Goal: Contribute content: Contribute content

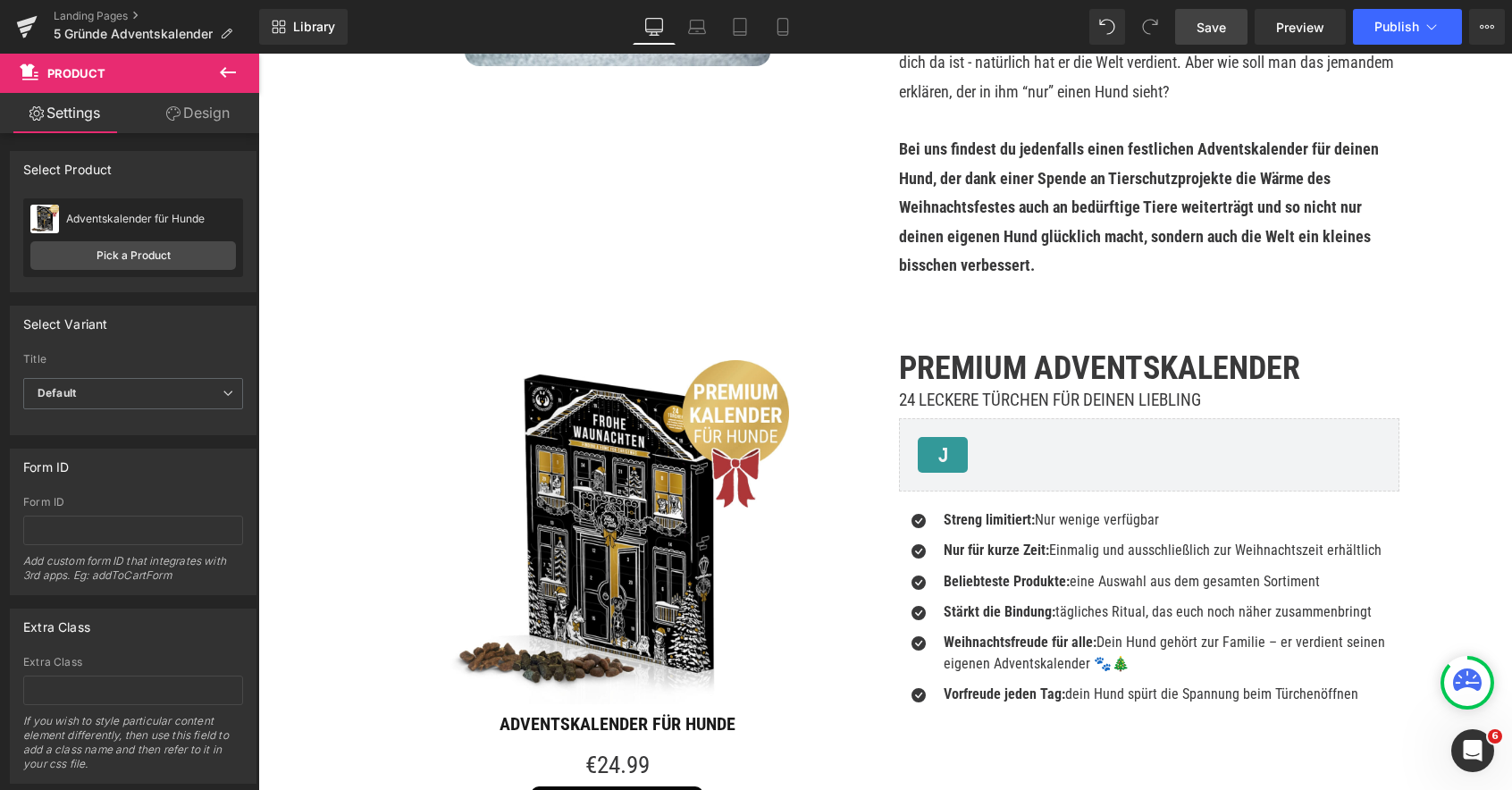
click at [1206, 32] on span "Save" at bounding box center [1210, 26] width 29 height 18
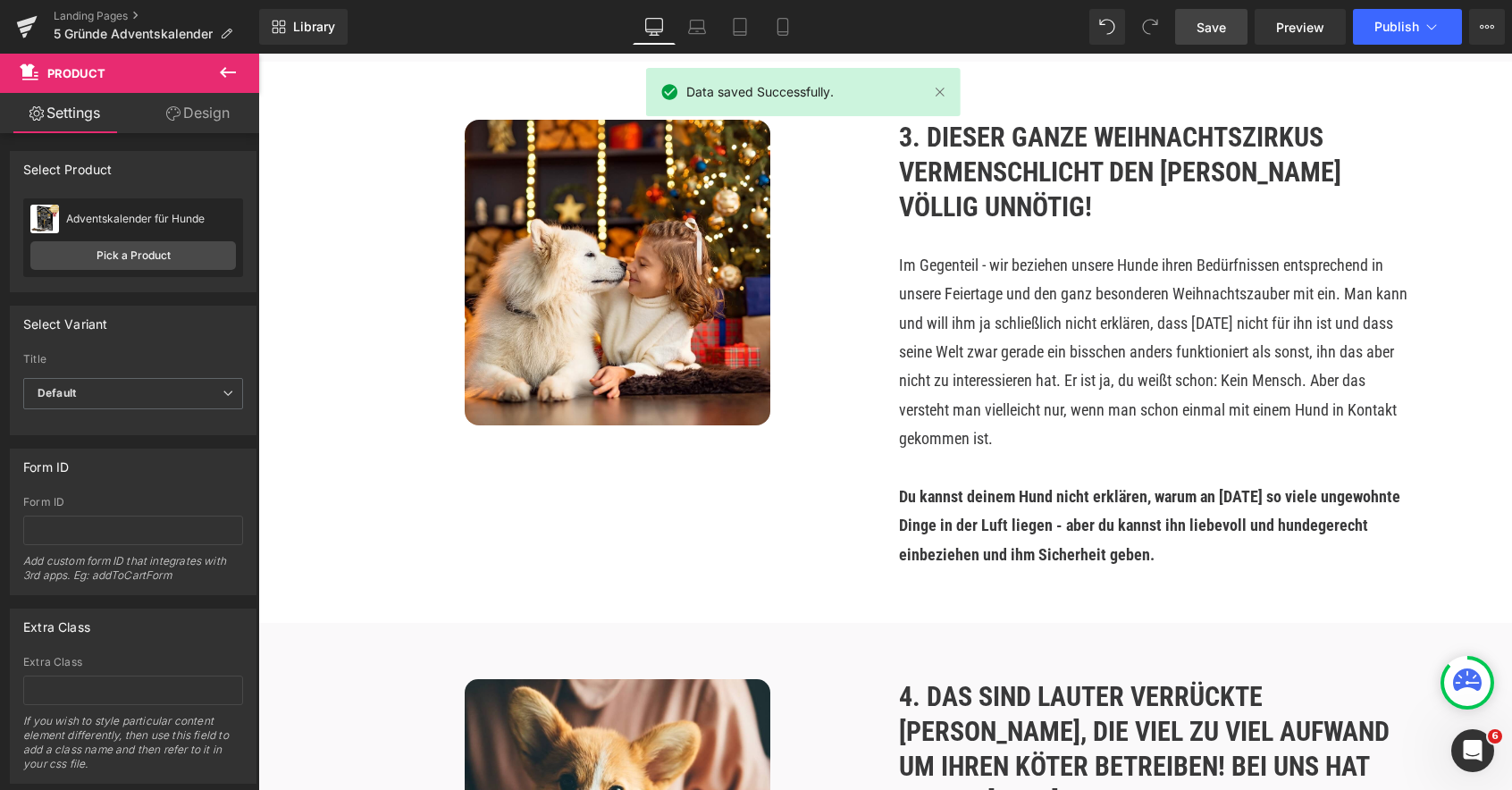
scroll to position [1435, 0]
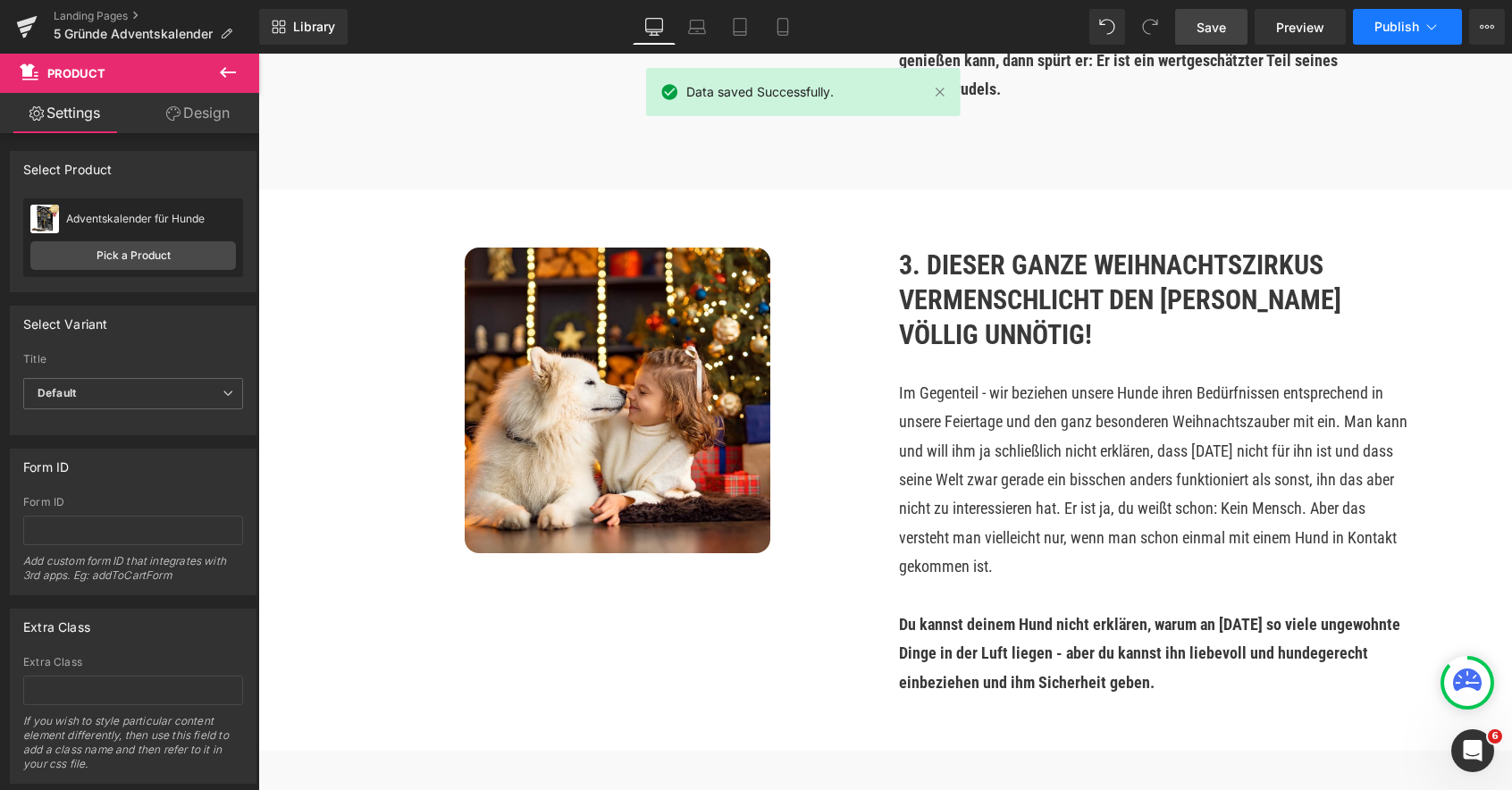
click at [1410, 14] on button "Publish" at bounding box center [1407, 26] width 109 height 36
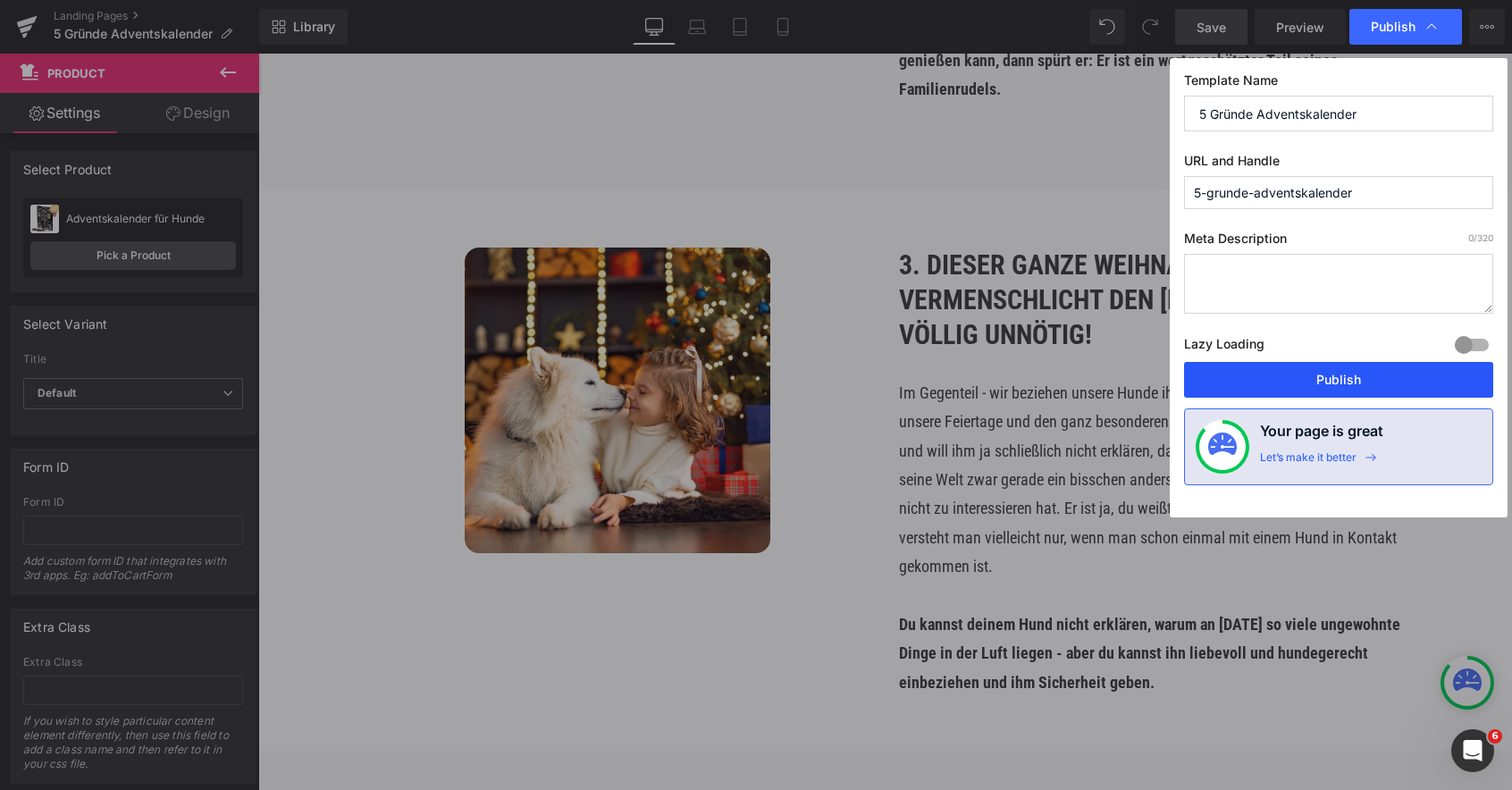
click at [1311, 385] on button "Publish" at bounding box center [1339, 379] width 309 height 36
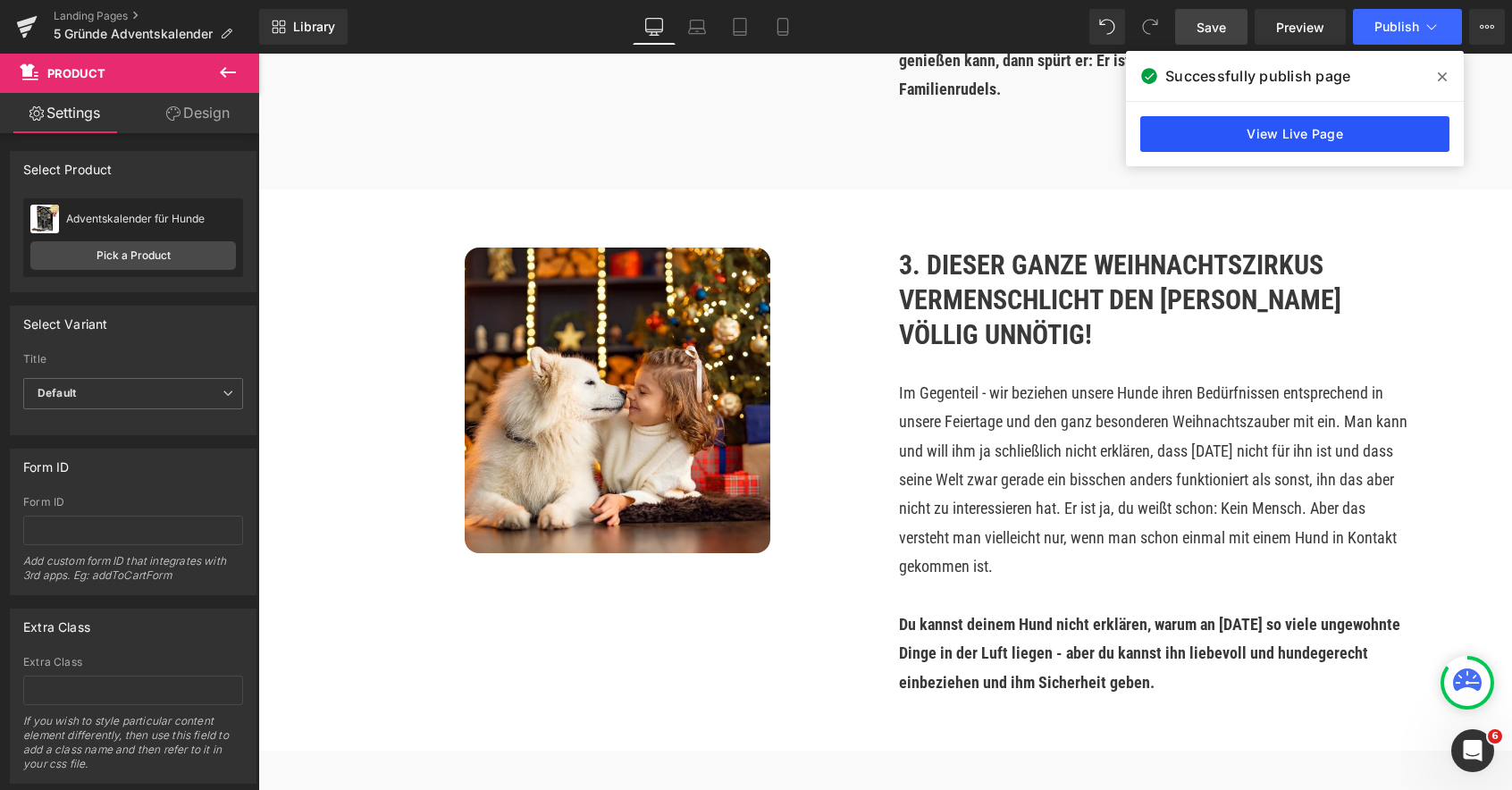
click at [1304, 141] on link "View Live Page" at bounding box center [1295, 133] width 309 height 36
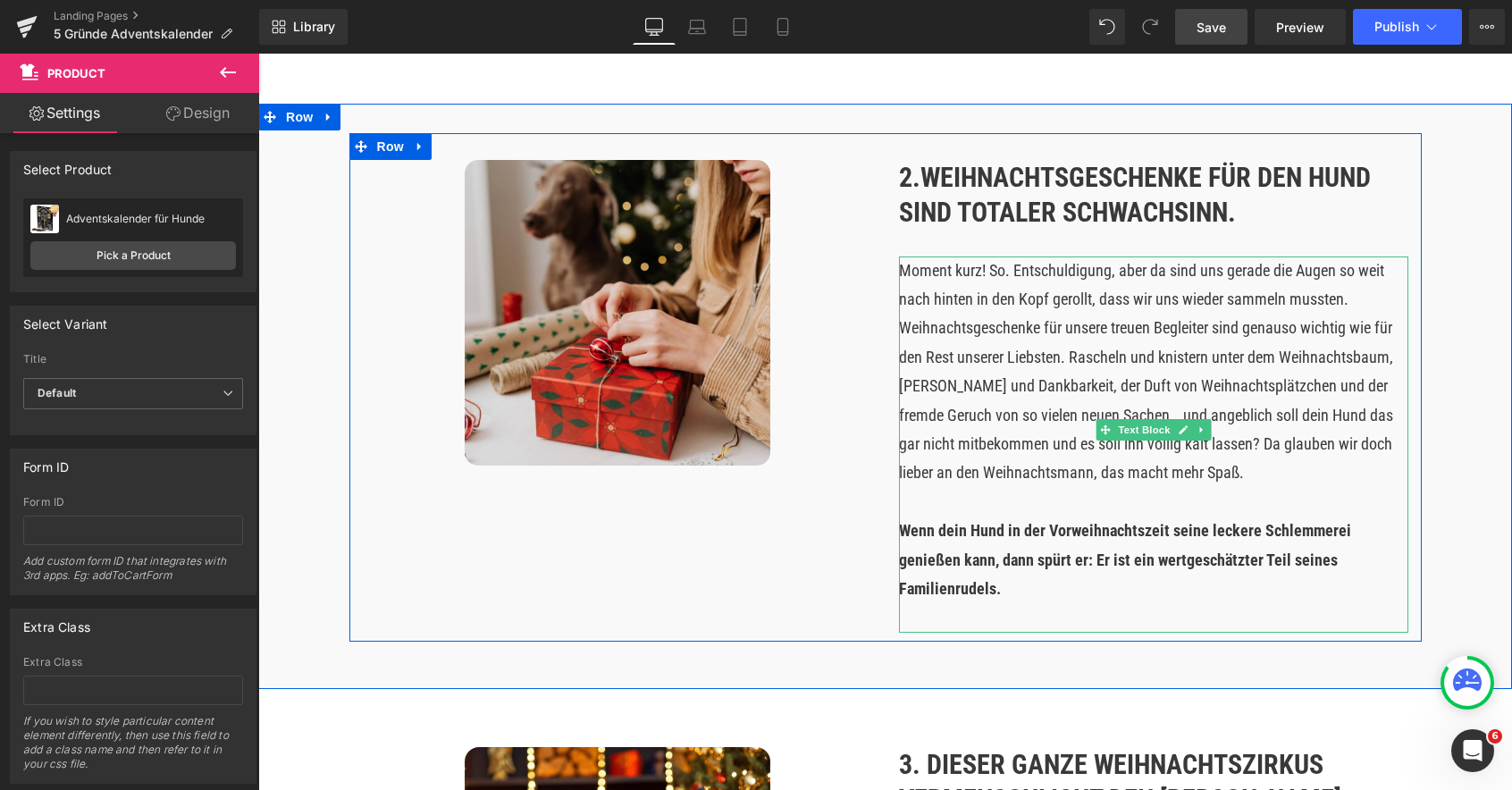
scroll to position [944, 0]
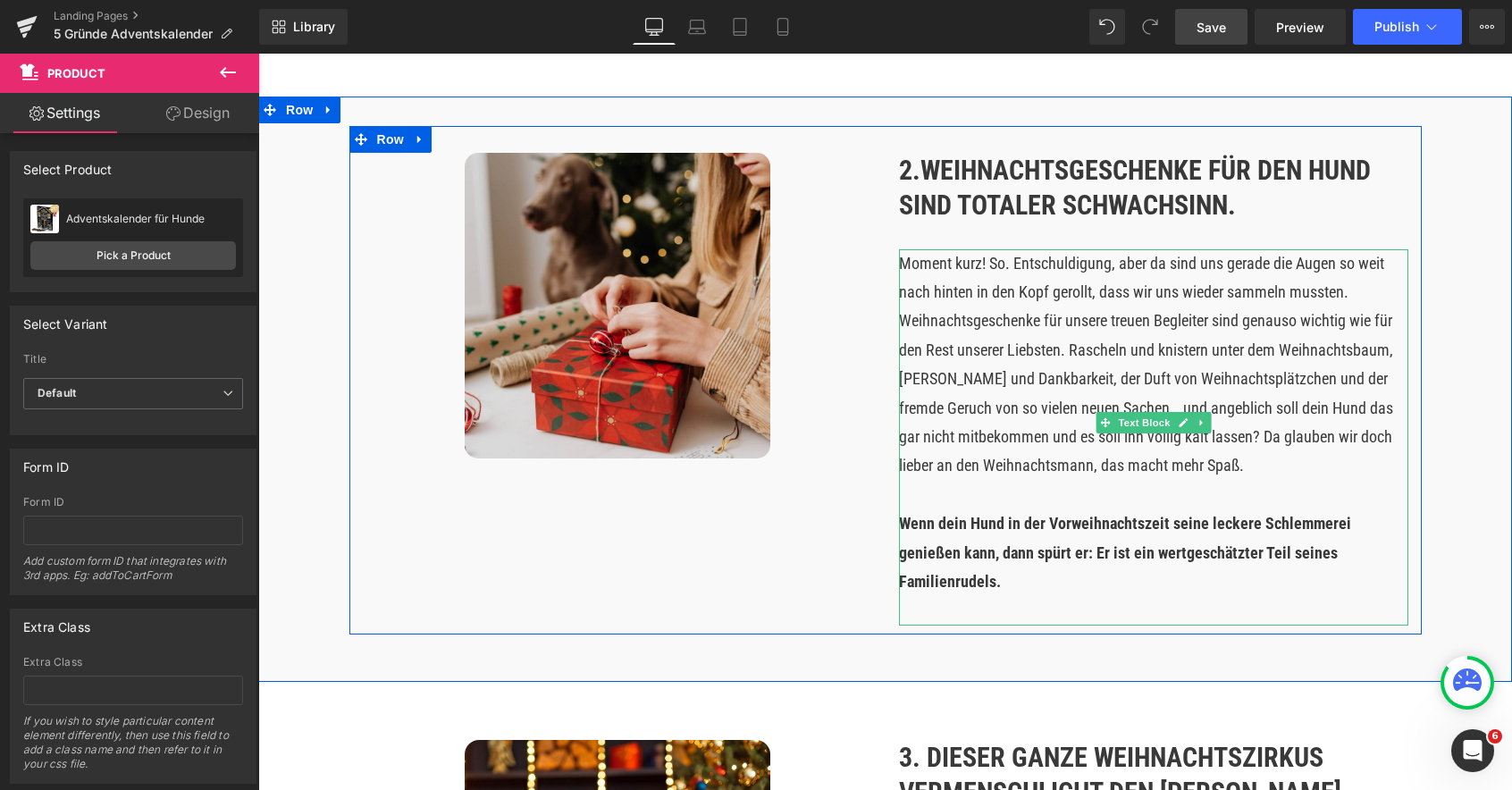
click at [973, 562] on p "Wenn dein Hund in der Vorweihnachtszeit seine leckere Schlemmerei genießen kann…" at bounding box center [1153, 552] width 509 height 87
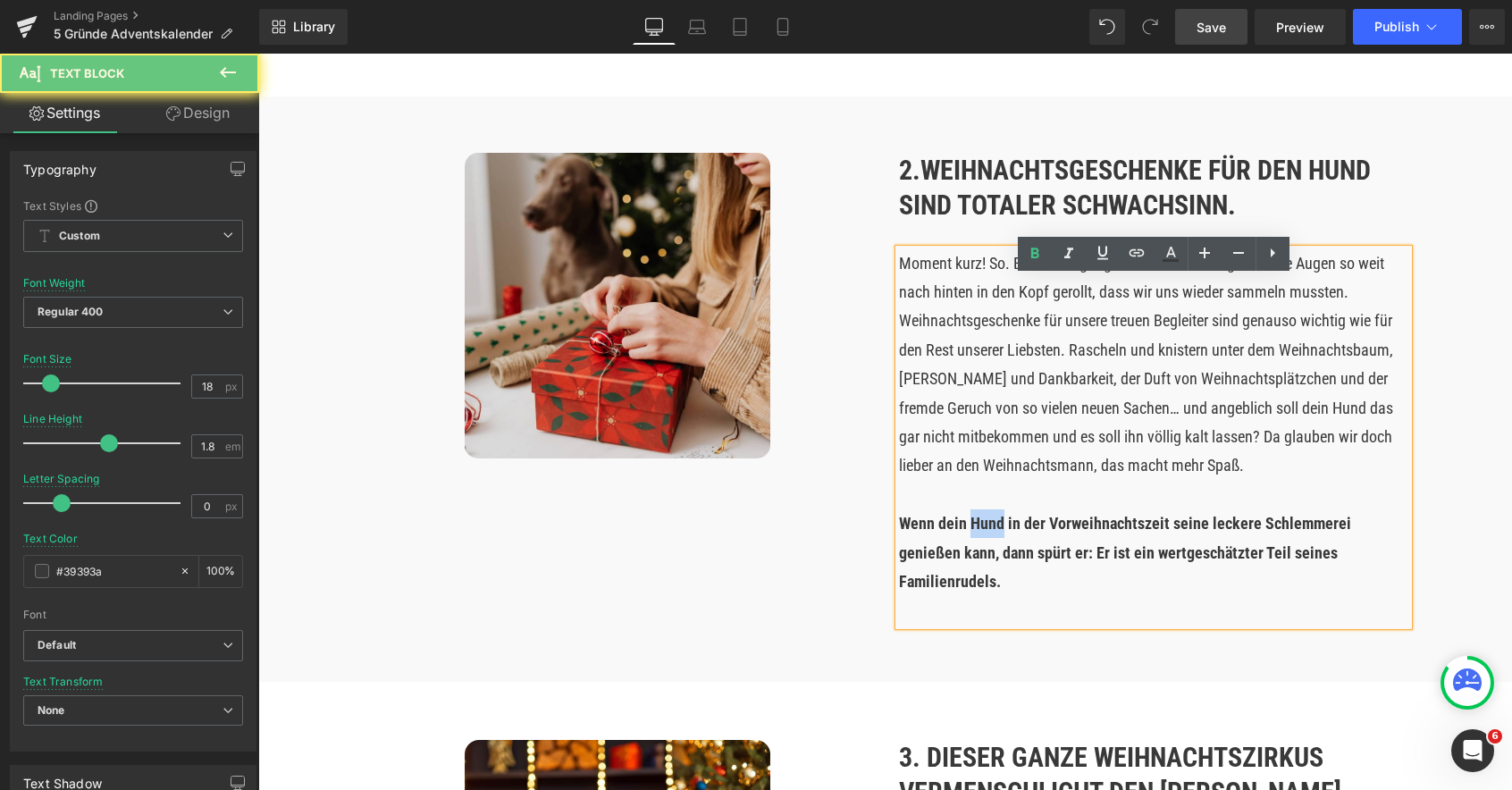
click at [973, 562] on p "Wenn dein Hund in der Vorweihnachtszeit seine leckere Schlemmerei genießen kann…" at bounding box center [1153, 552] width 509 height 87
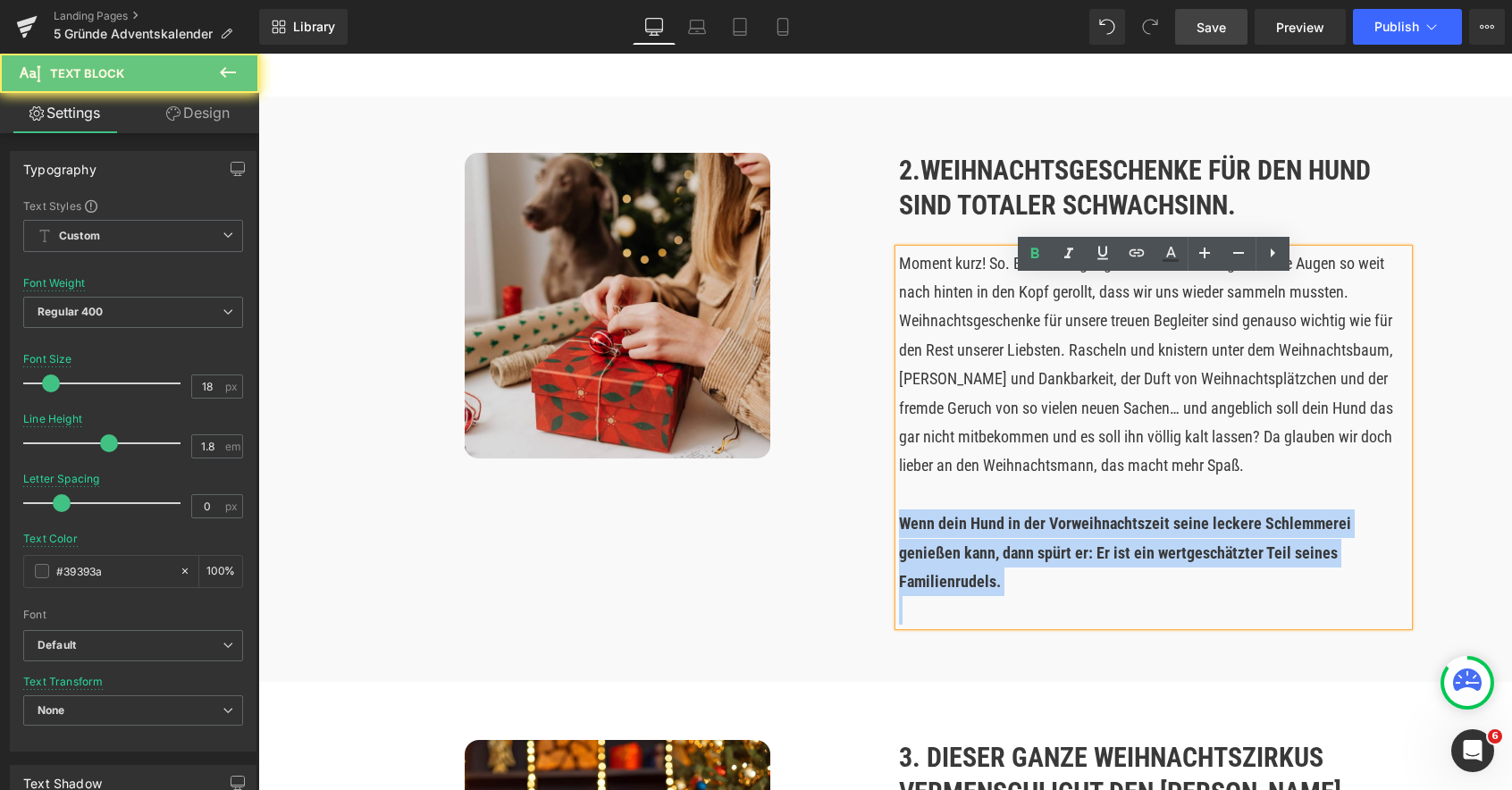
click at [973, 562] on p "Wenn dein Hund in der Vorweihnachtszeit seine leckere Schlemmerei genießen kann…" at bounding box center [1153, 552] width 509 height 87
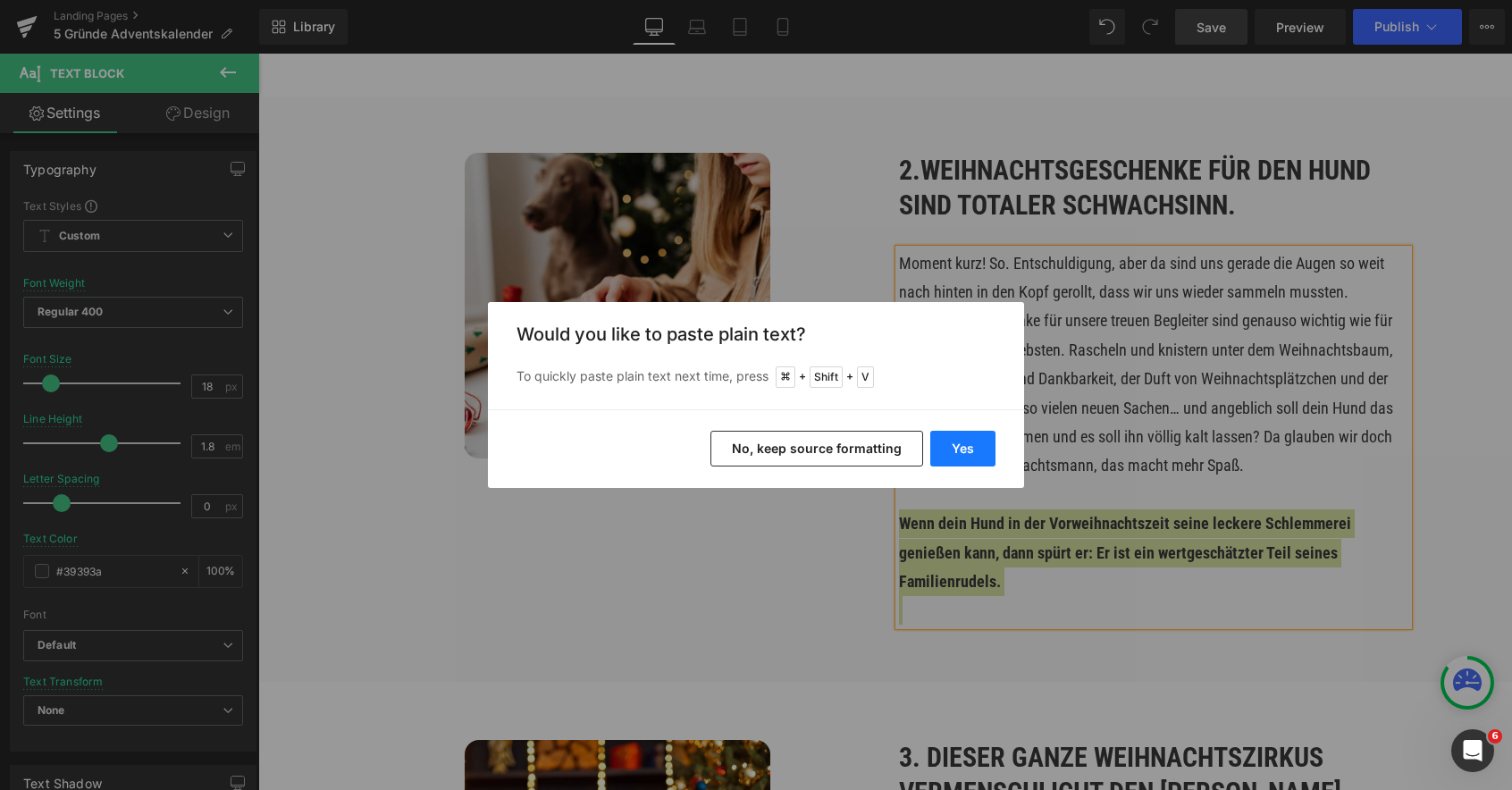
click at [949, 453] on button "Yes" at bounding box center [962, 449] width 65 height 36
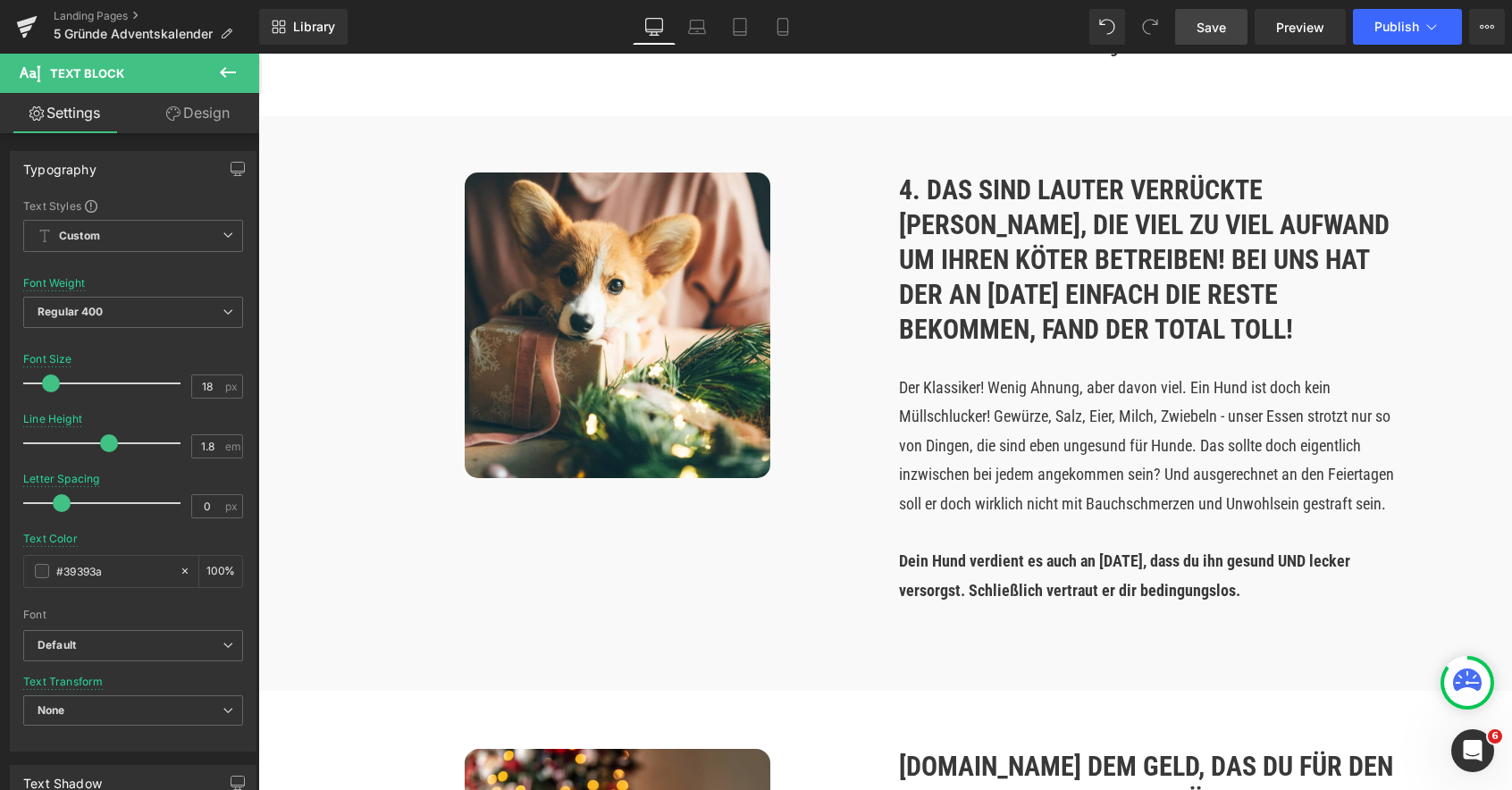
scroll to position [2101, 0]
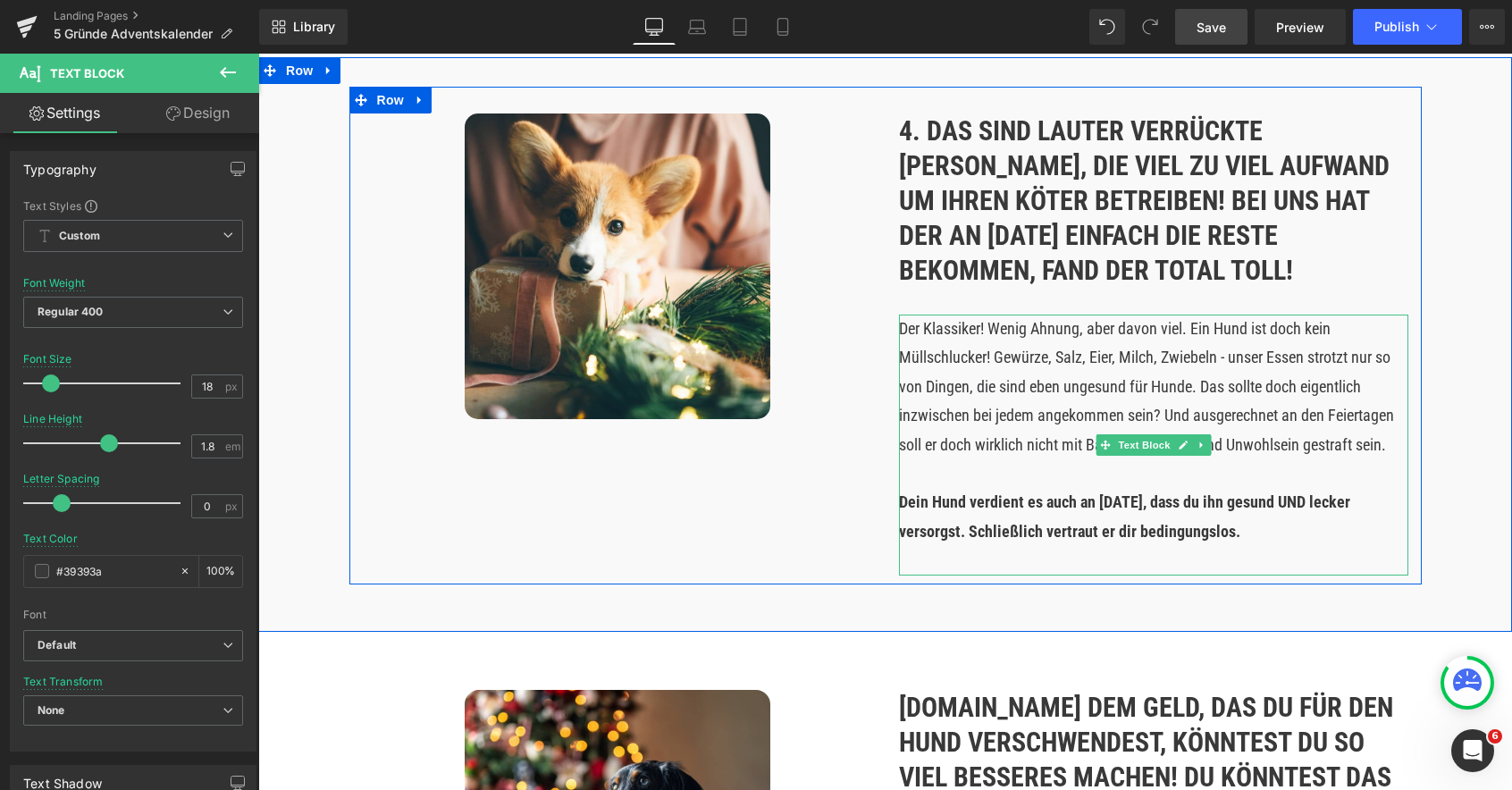
click at [976, 533] on strong "Dein Hund verdient es auch an [DATE], dass du ihn gesund UND lecker versorgst. …" at bounding box center [1125, 516] width 451 height 48
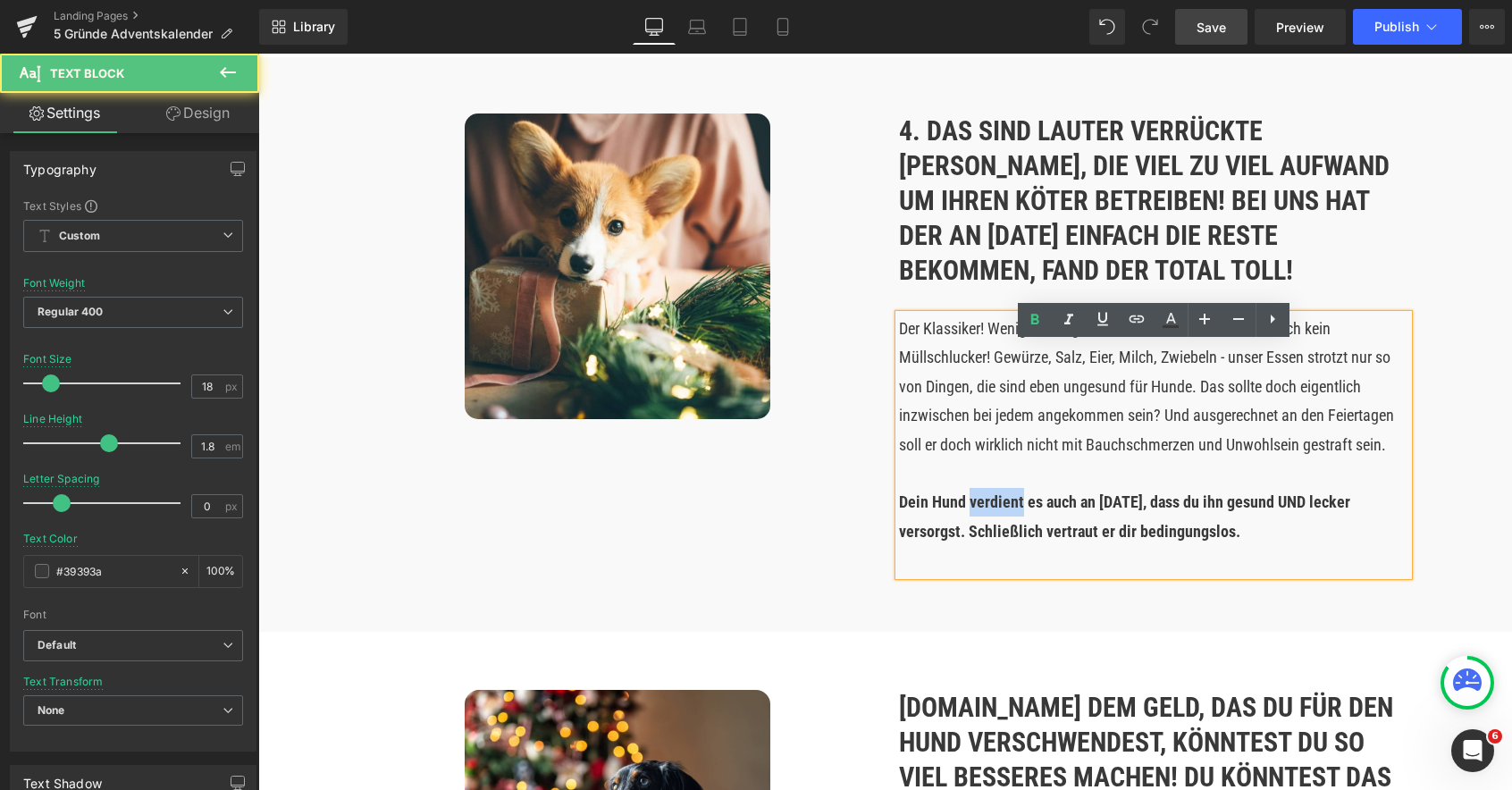
click at [976, 533] on strong "Dein Hund verdient es auch an [DATE], dass du ihn gesund UND lecker versorgst. …" at bounding box center [1125, 516] width 451 height 48
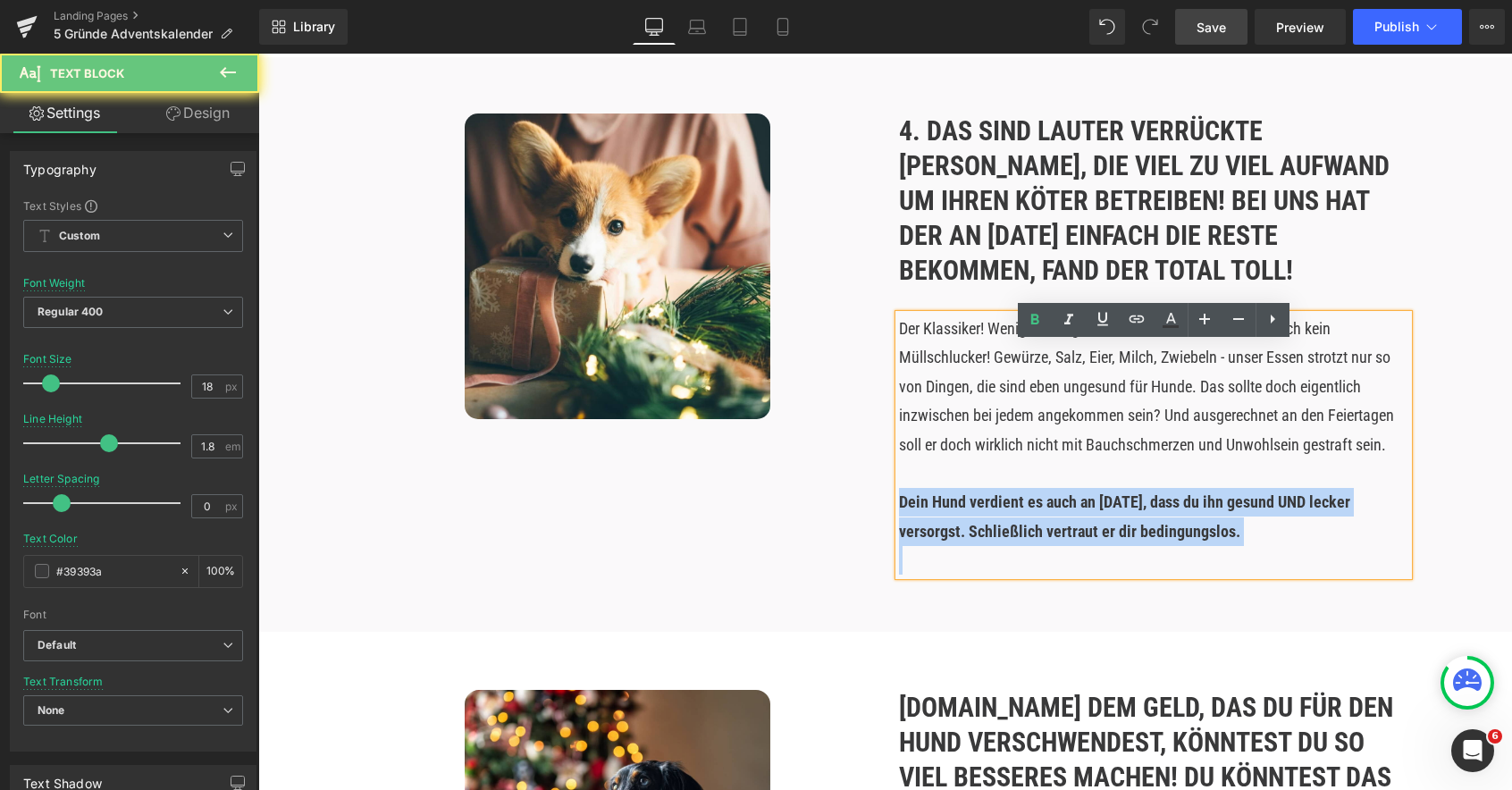
click at [976, 533] on strong "Dein Hund verdient es auch an [DATE], dass du ihn gesund UND lecker versorgst. …" at bounding box center [1125, 516] width 451 height 48
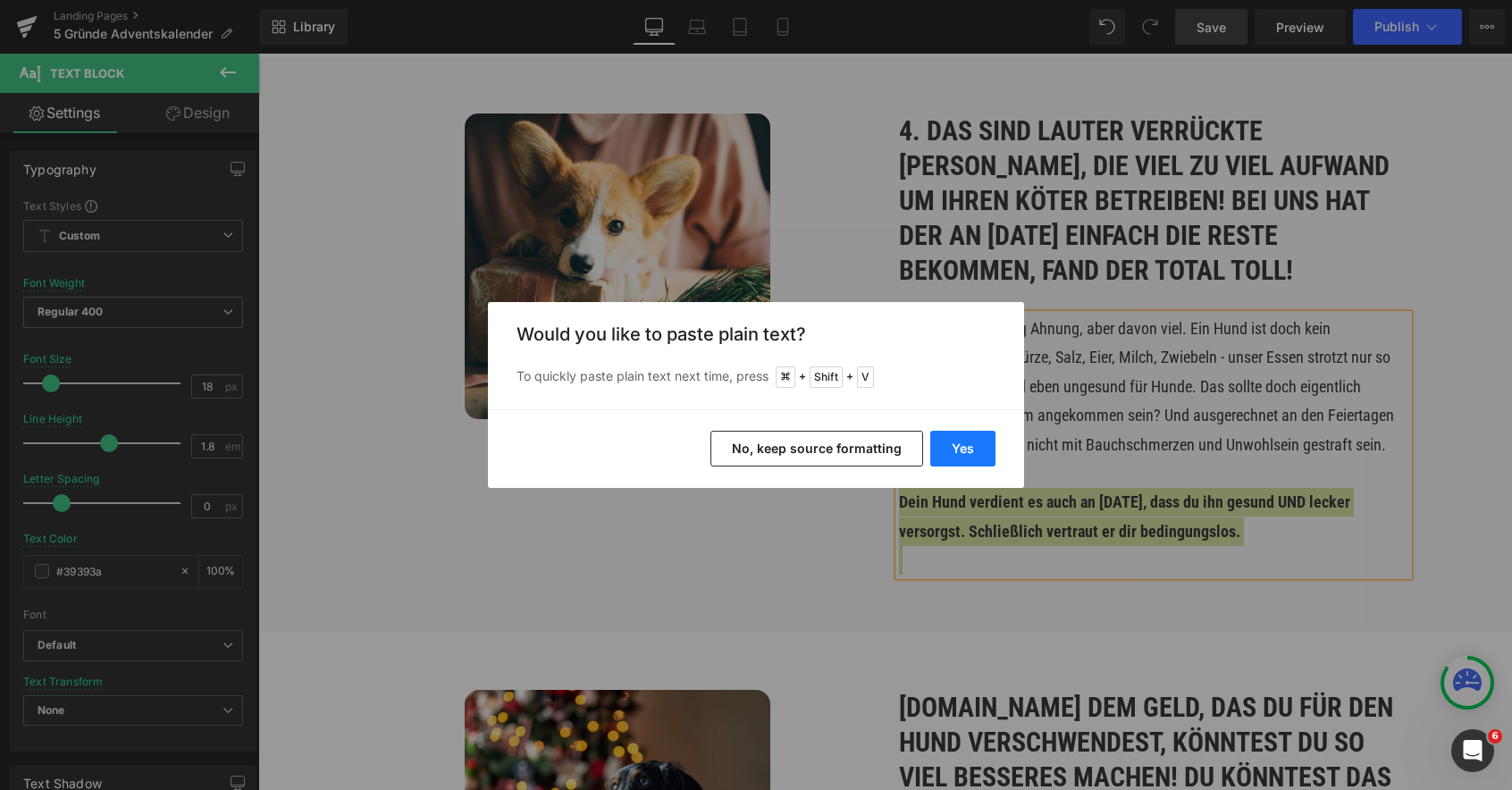
click at [960, 459] on button "Yes" at bounding box center [962, 449] width 65 height 36
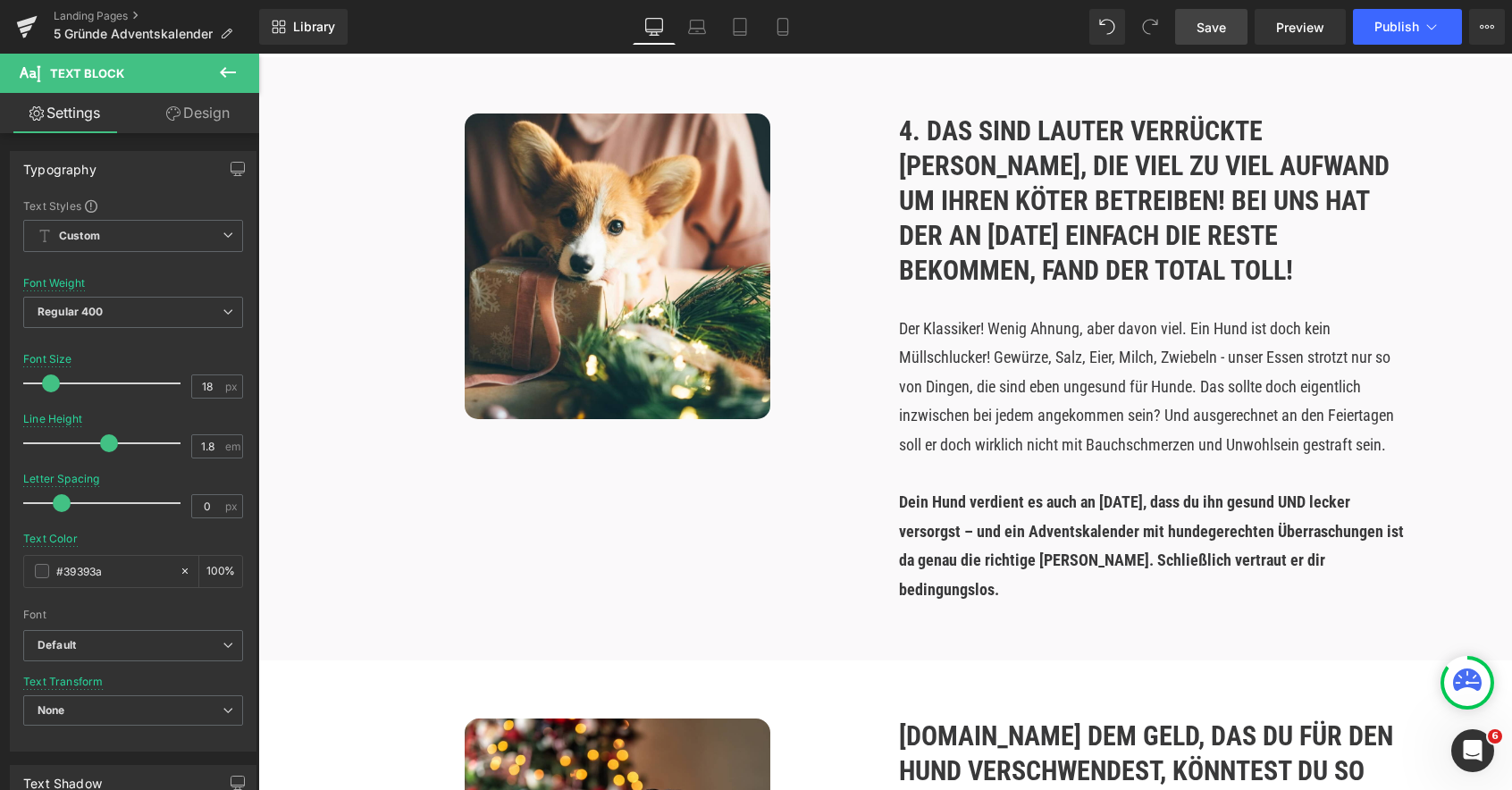
click at [1212, 19] on span "Save" at bounding box center [1210, 26] width 29 height 18
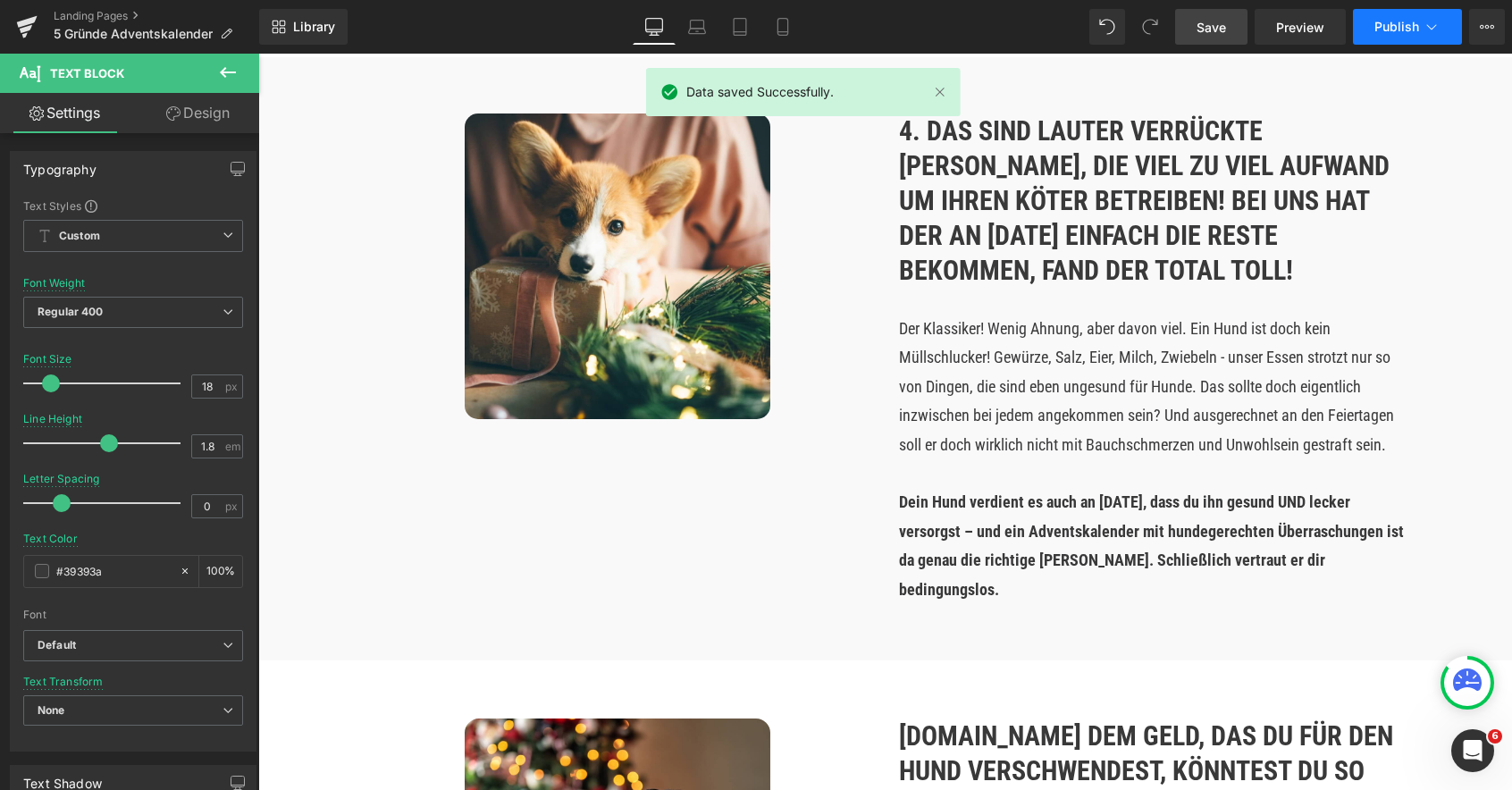
click at [1413, 28] on span "Publish" at bounding box center [1396, 26] width 45 height 15
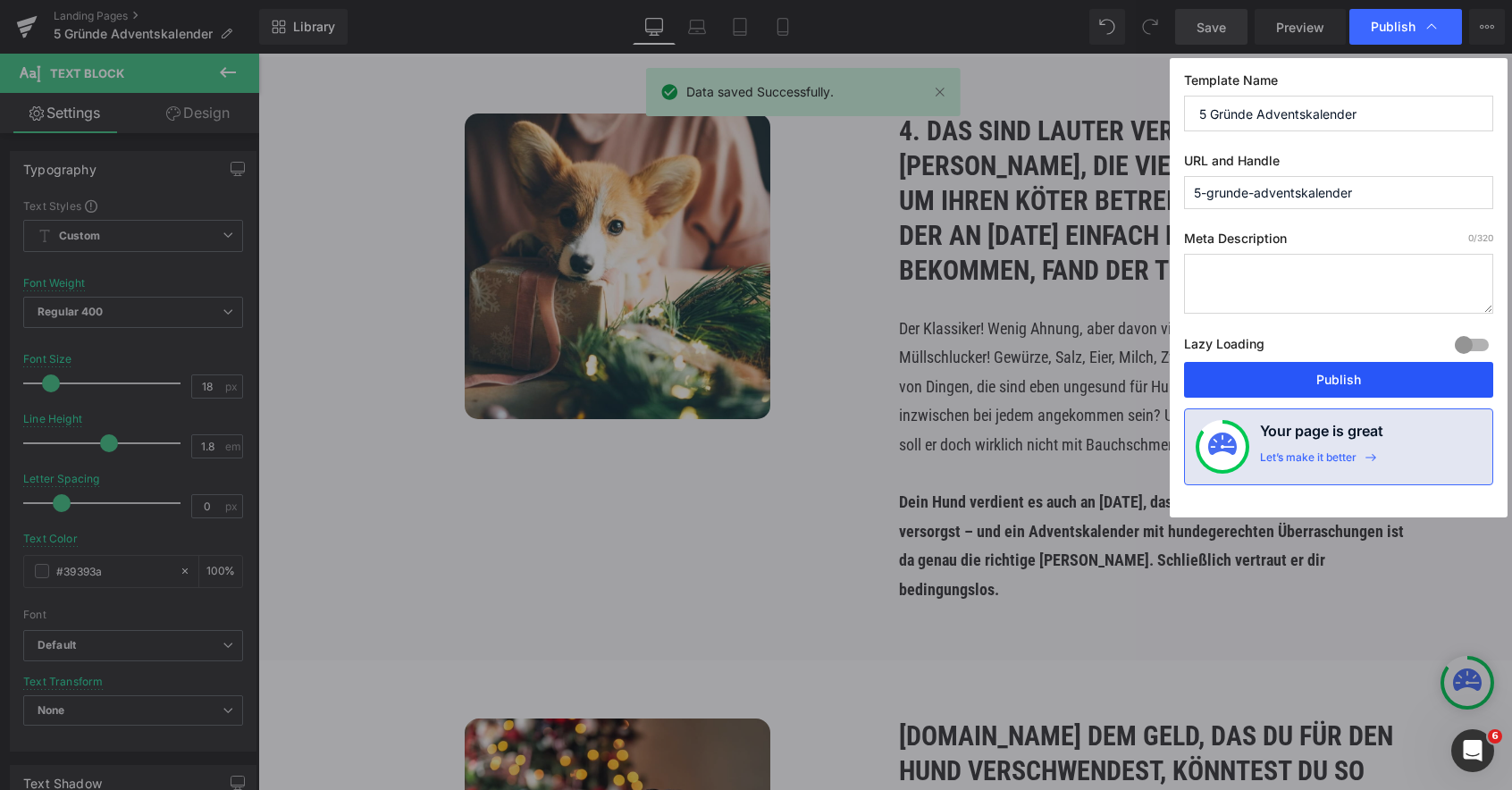
click at [1310, 377] on button "Publish" at bounding box center [1339, 379] width 309 height 36
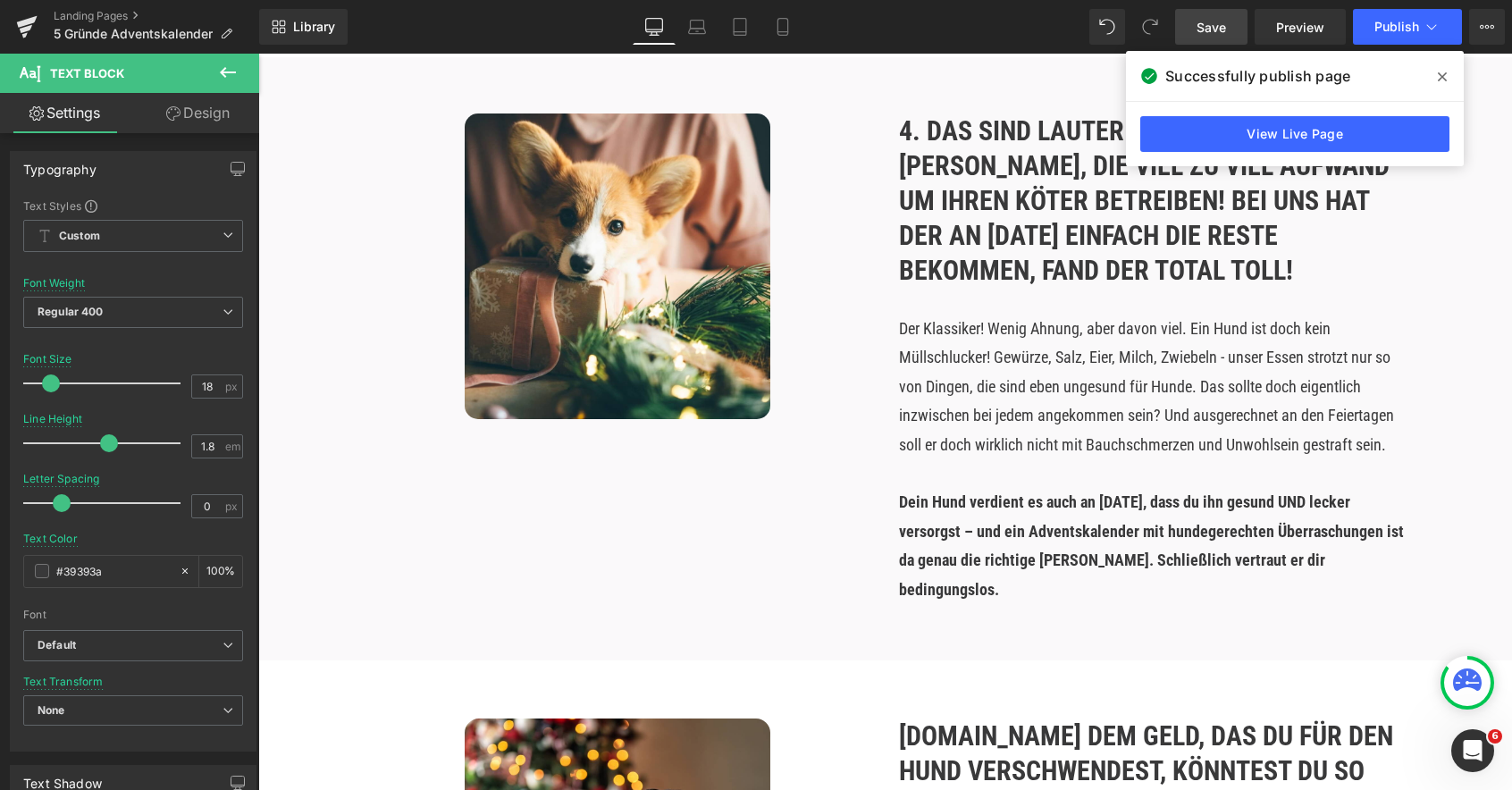
click at [1437, 77] on icon at bounding box center [1441, 77] width 9 height 15
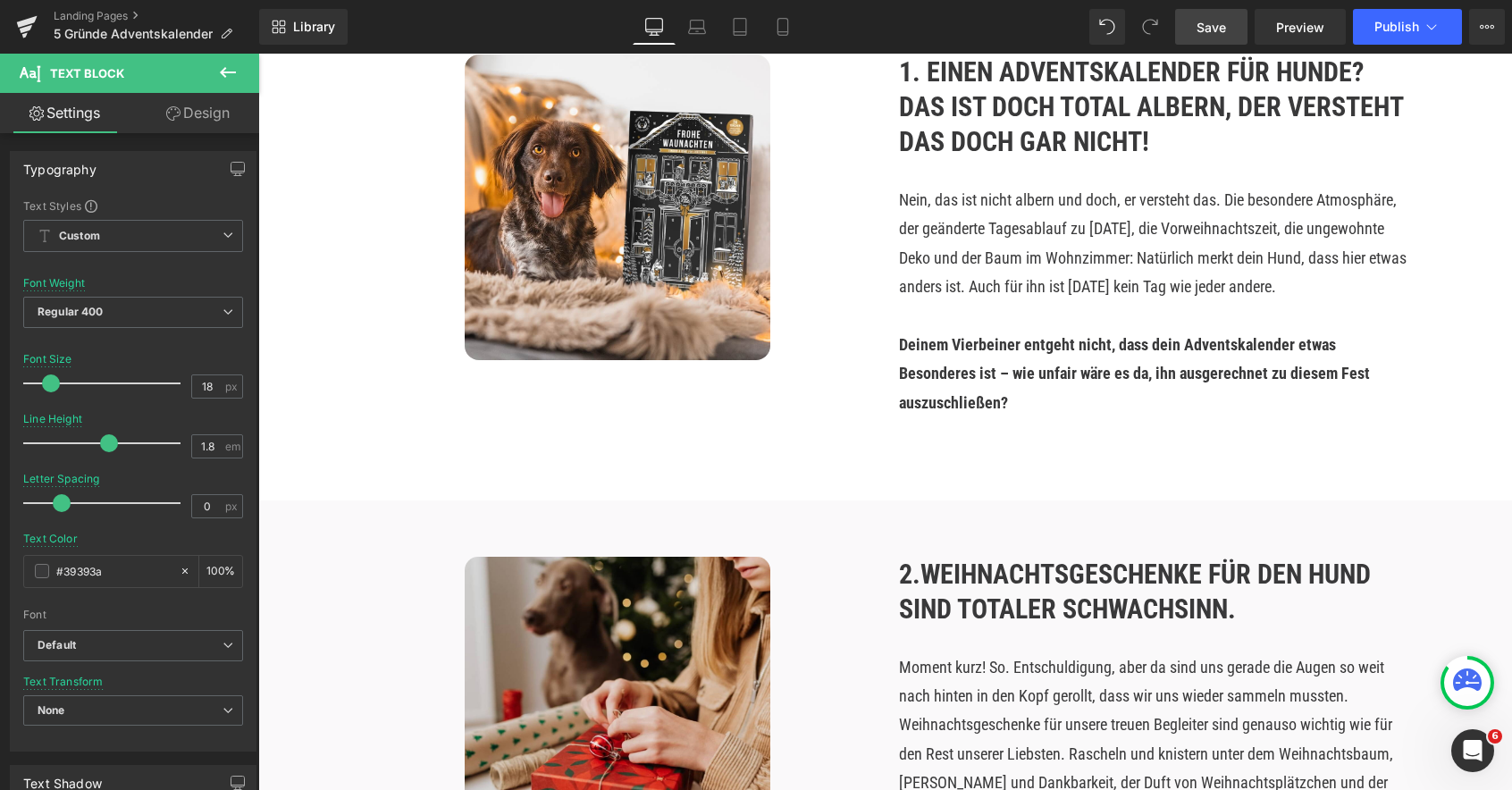
scroll to position [324, 0]
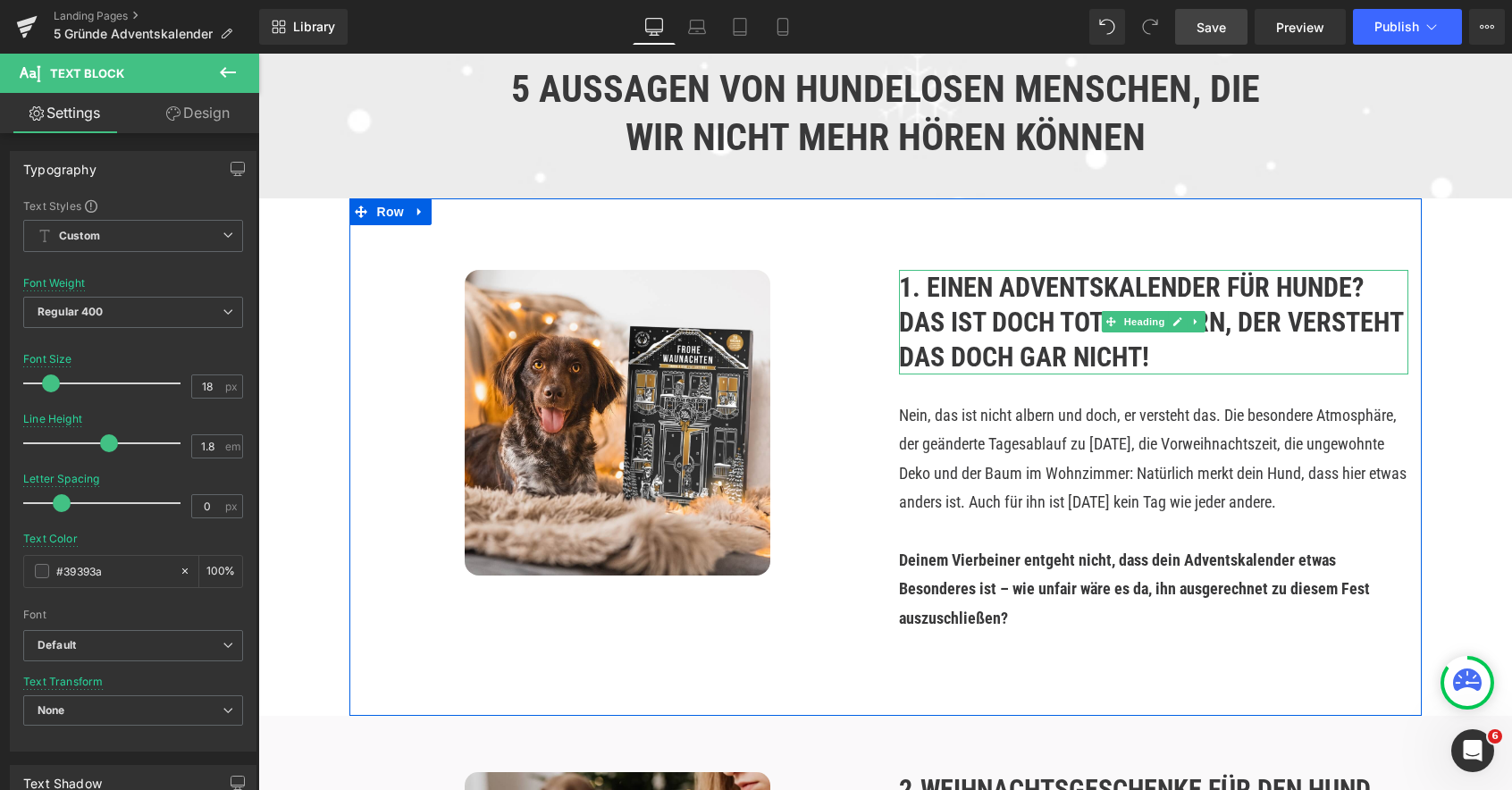
click at [976, 332] on b "1. Einen Adventskalender für Hunde? Das ist doch total albern, der versteht das…" at bounding box center [1151, 322] width 504 height 101
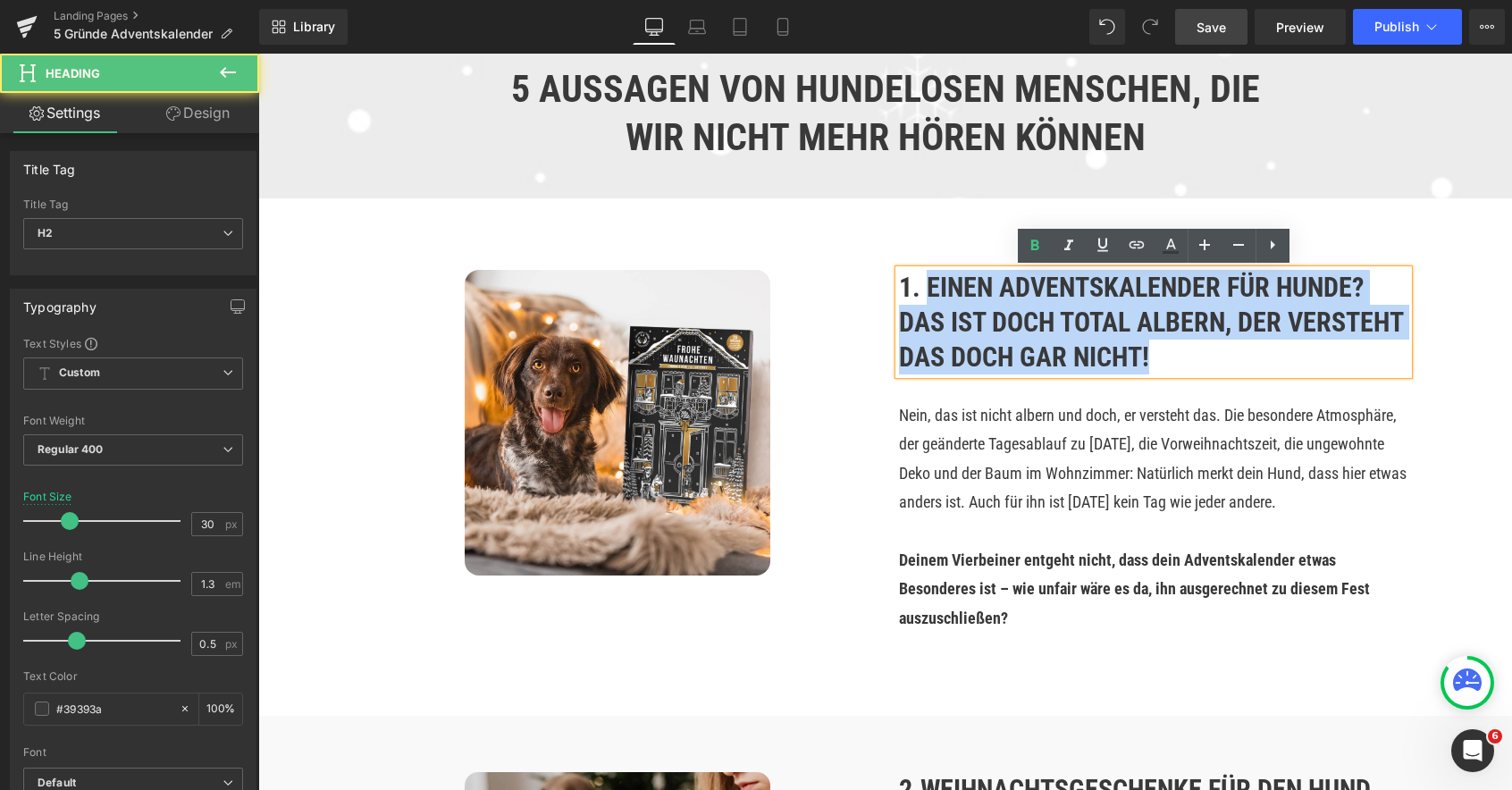
drag, startPoint x: 926, startPoint y: 284, endPoint x: 1265, endPoint y: 363, distance: 348.1
click at [1265, 363] on h2 "1. Einen Adventskalender für Hunde? Das ist doch total albern, der versteht das…" at bounding box center [1153, 321] width 509 height 104
copy b "Einen Adventskalender für Hunde? Das ist doch total albern, der versteht das do…"
